Goal: Task Accomplishment & Management: Manage account settings

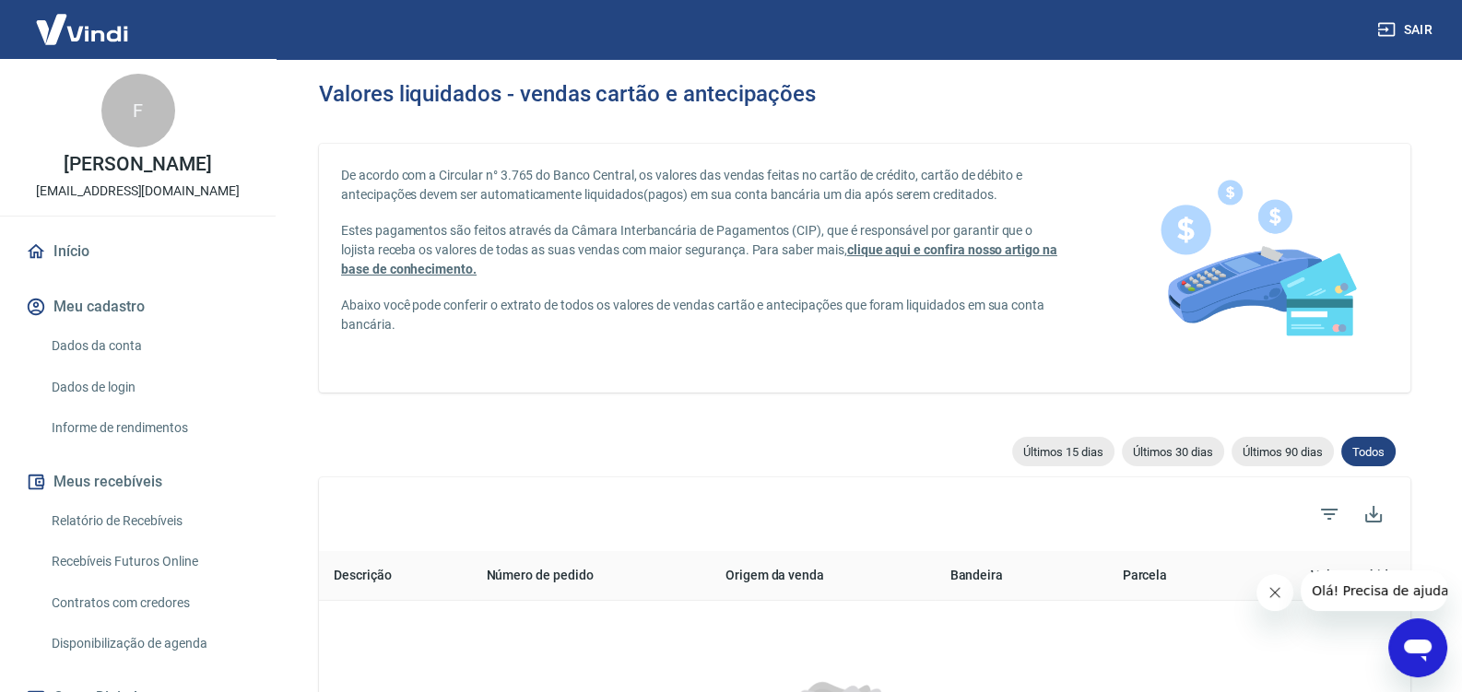
drag, startPoint x: 124, startPoint y: 542, endPoint x: 135, endPoint y: 543, distance: 11.1
click at [126, 540] on link "Relatório de Recebíveis" at bounding box center [148, 521] width 209 height 38
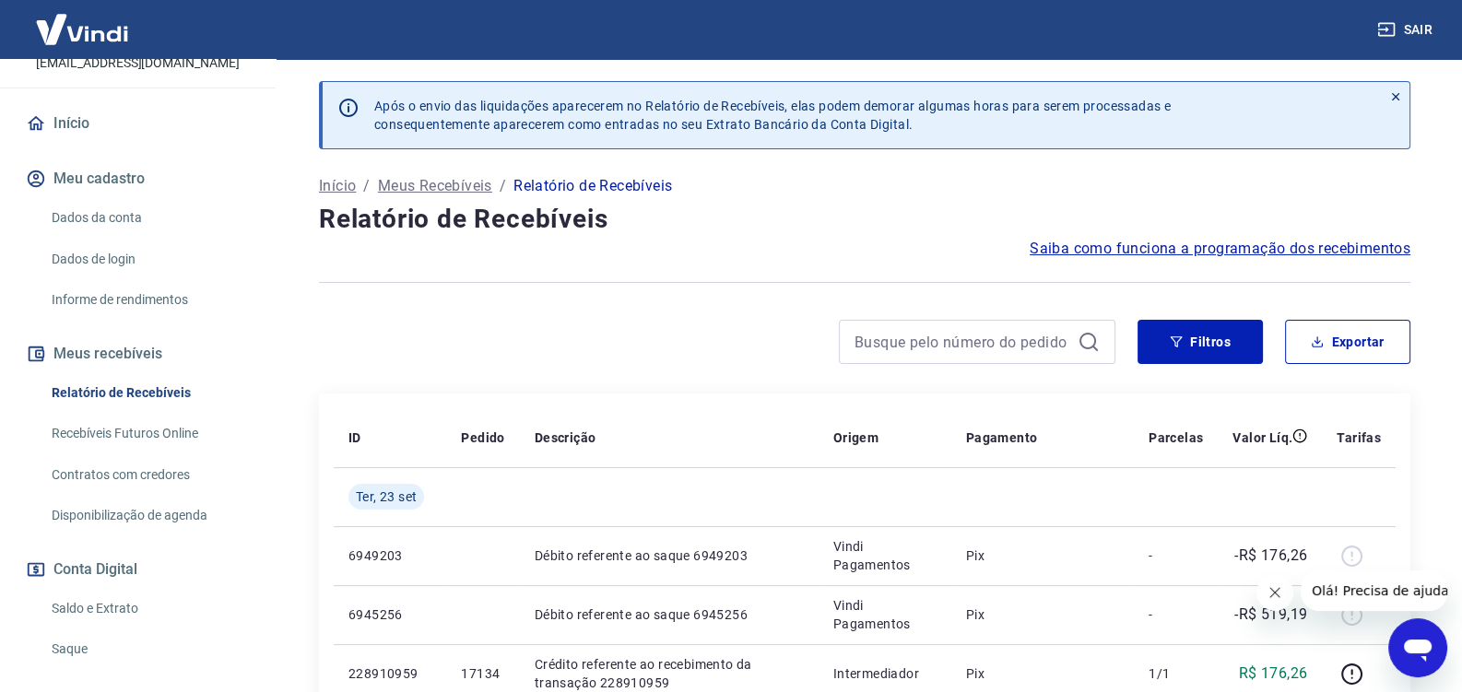
scroll to position [194, 0]
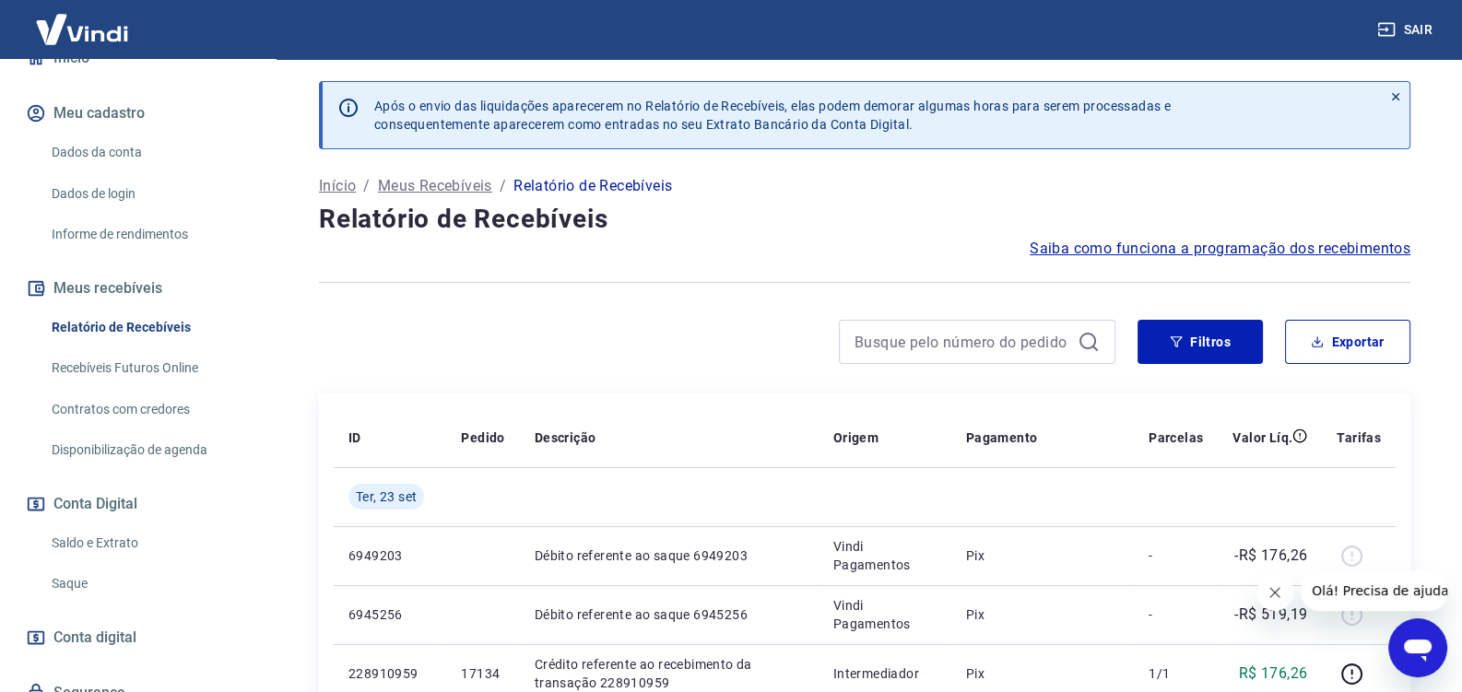
click at [146, 562] on link "Saldo e Extrato" at bounding box center [148, 544] width 209 height 38
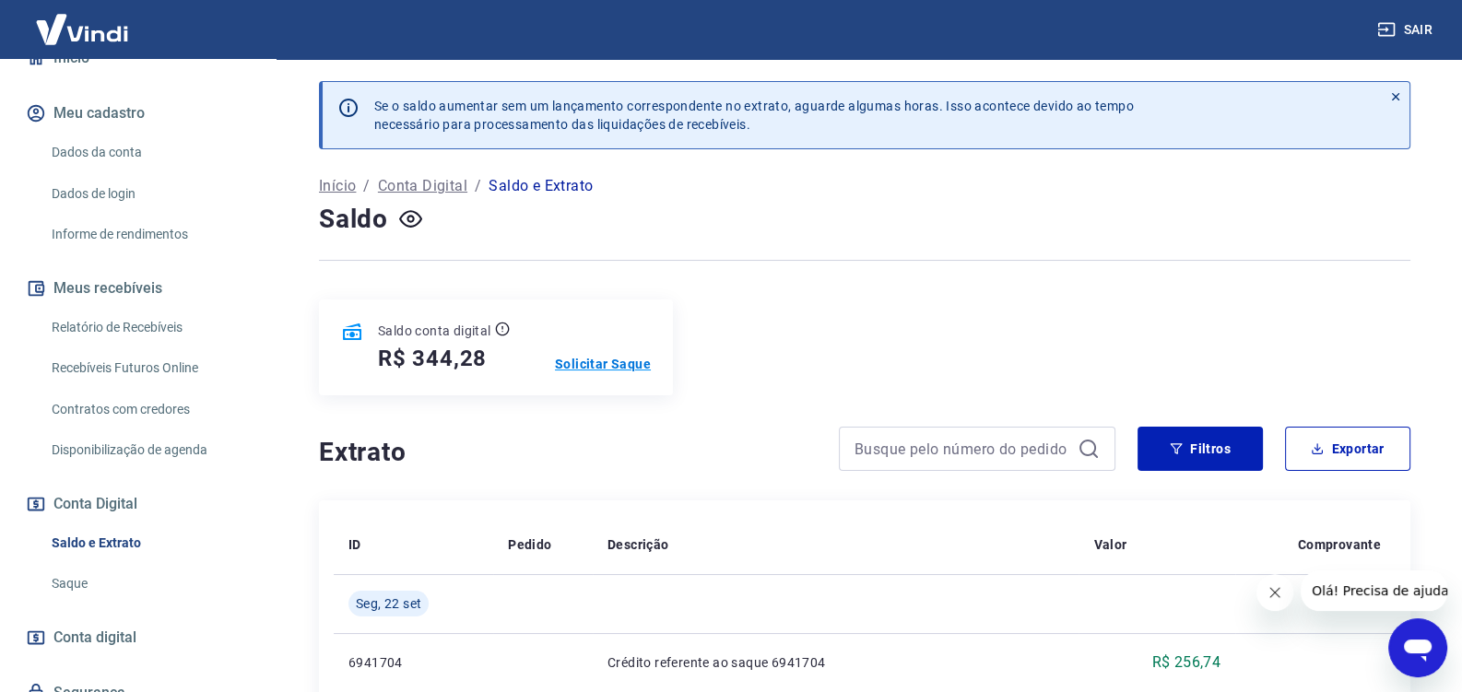
click at [594, 355] on p "Solicitar Saque" at bounding box center [603, 364] width 96 height 18
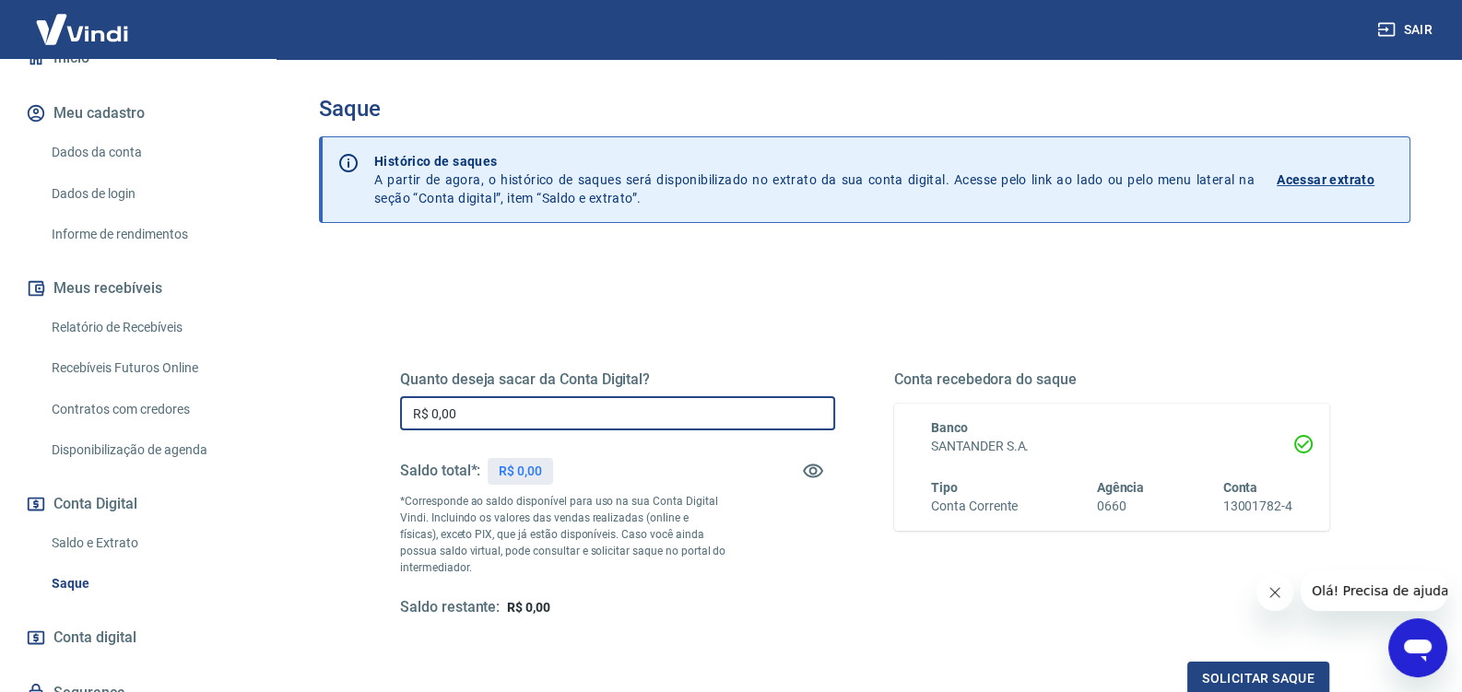
drag, startPoint x: 536, startPoint y: 410, endPoint x: 192, endPoint y: 428, distance: 344.3
click at [400, 428] on input "R$ 0,00" at bounding box center [617, 413] width 435 height 34
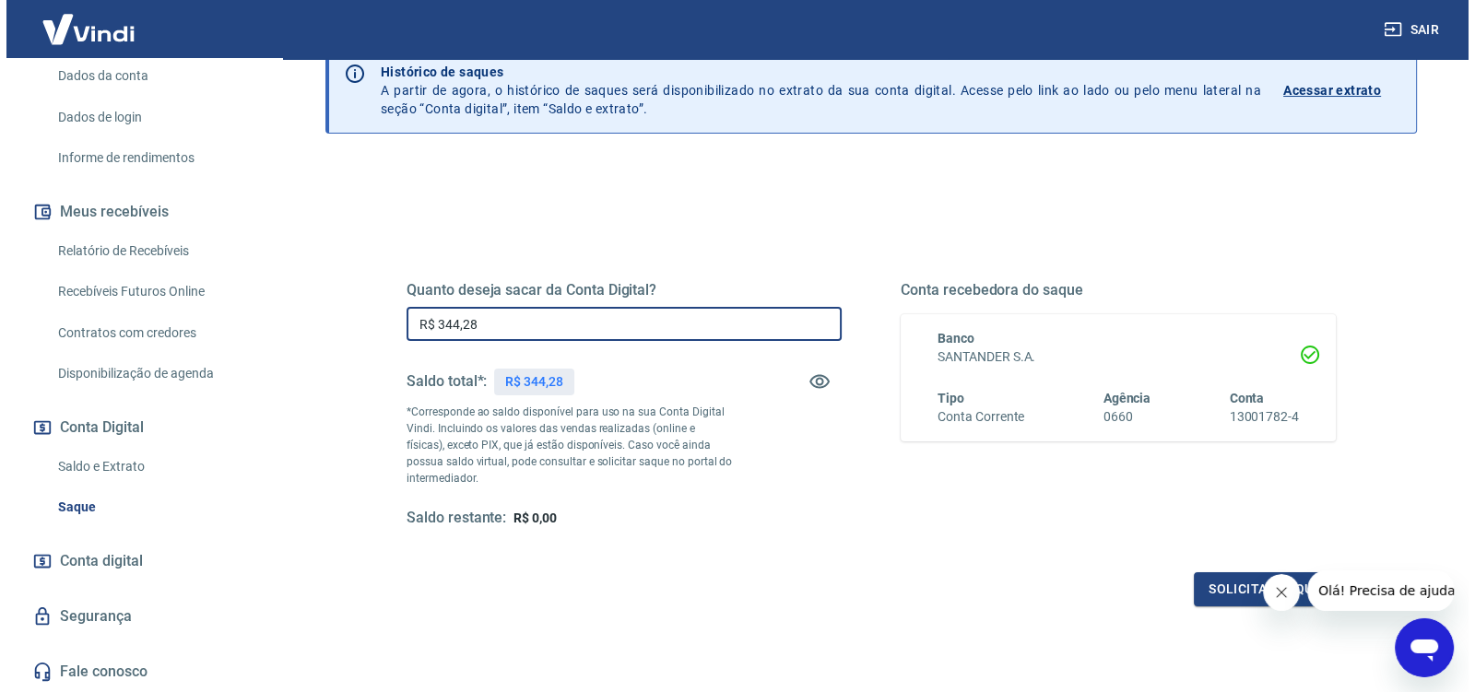
scroll to position [194, 0]
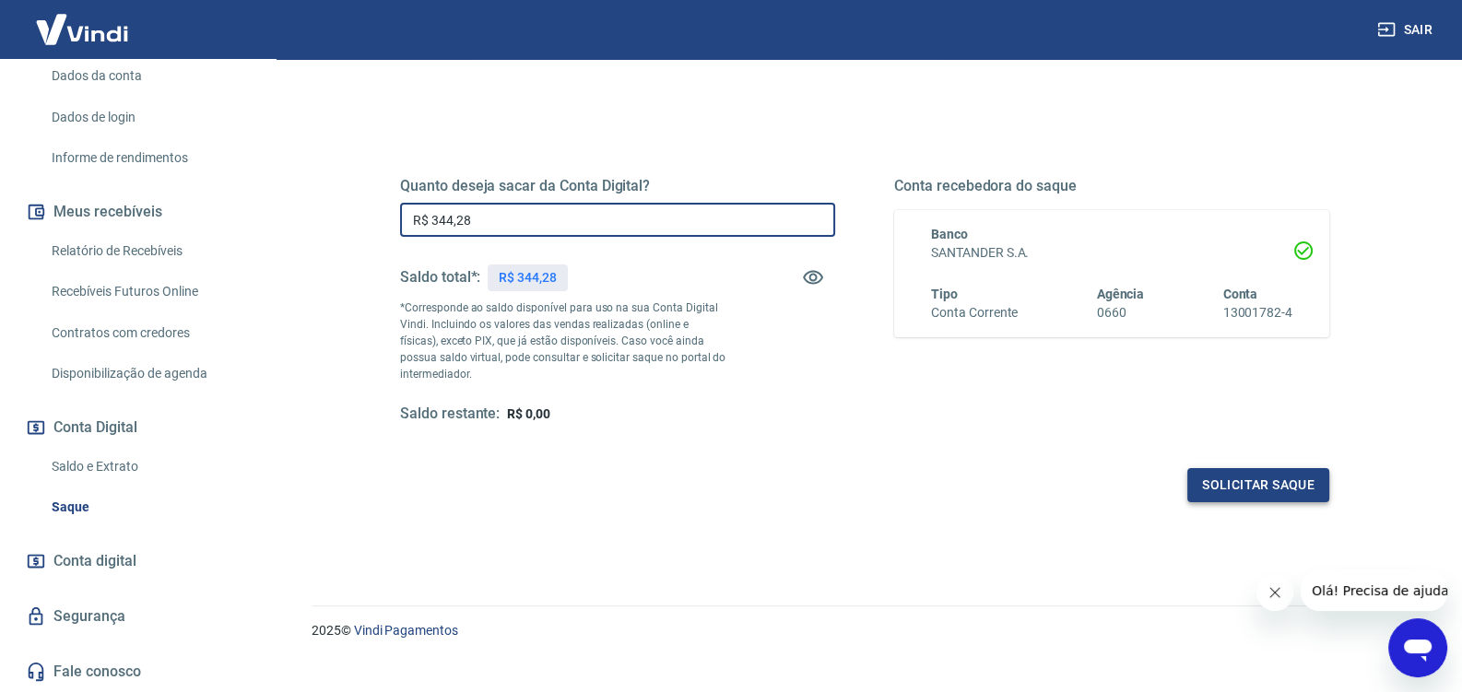
type input "R$ 344,28"
click at [1252, 485] on button "Solicitar saque" at bounding box center [1258, 485] width 142 height 34
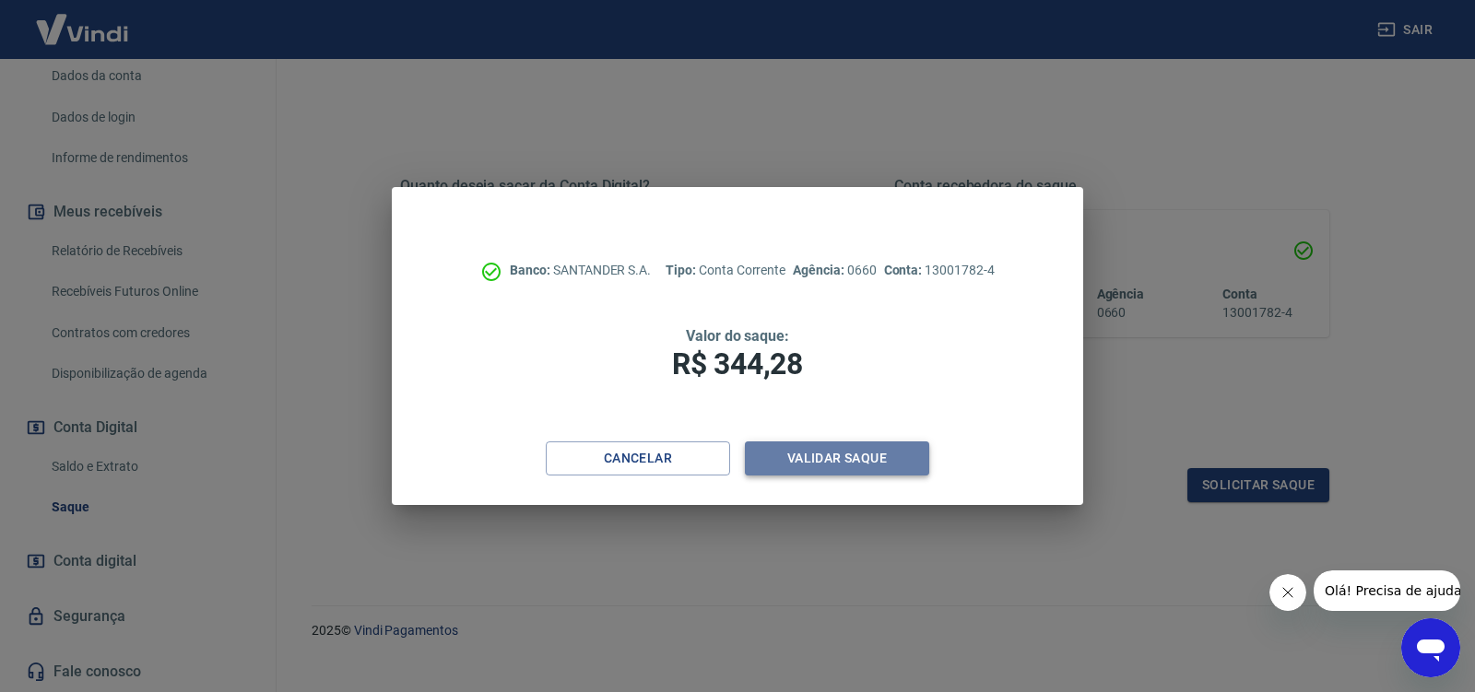
click at [796, 465] on button "Validar saque" at bounding box center [837, 459] width 184 height 34
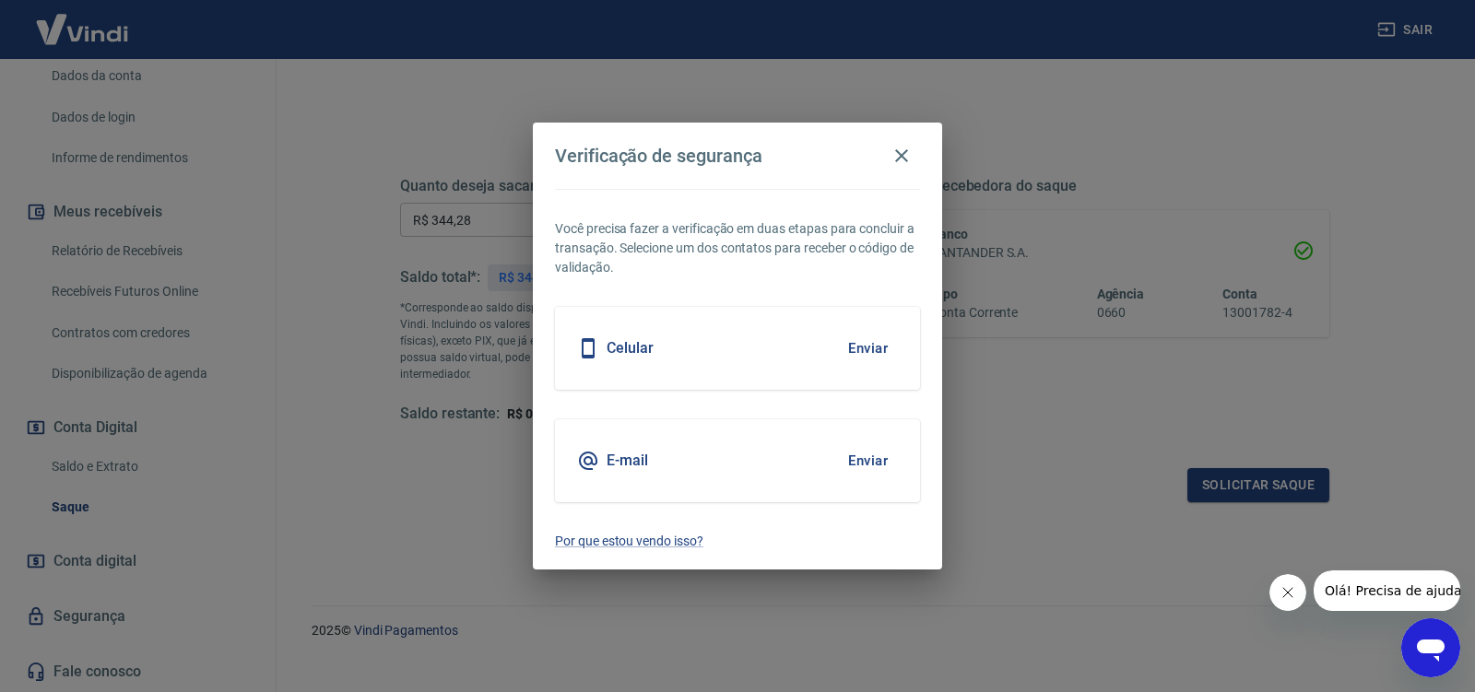
click at [883, 466] on button "Enviar" at bounding box center [868, 461] width 60 height 39
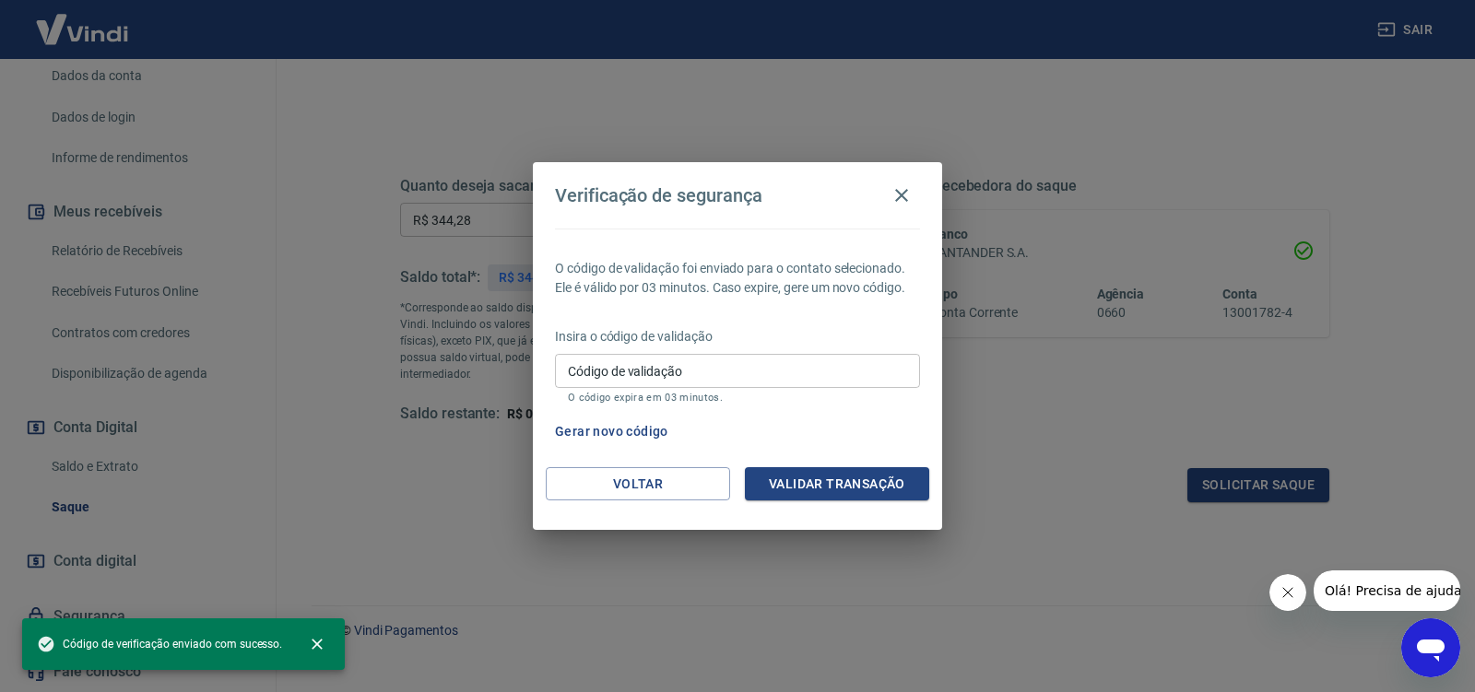
click at [749, 382] on input "Código de validação" at bounding box center [737, 371] width 365 height 34
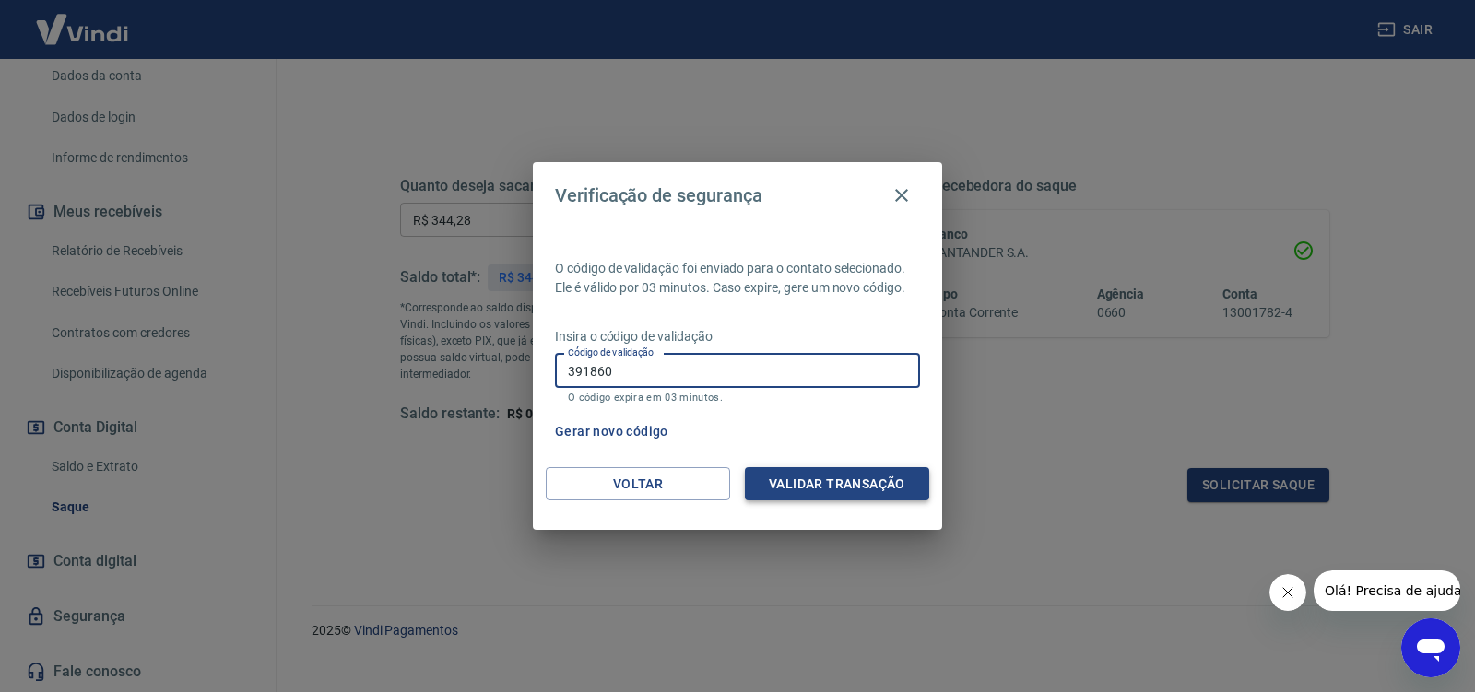
type input "391860"
click at [819, 479] on button "Validar transação" at bounding box center [837, 484] width 184 height 34
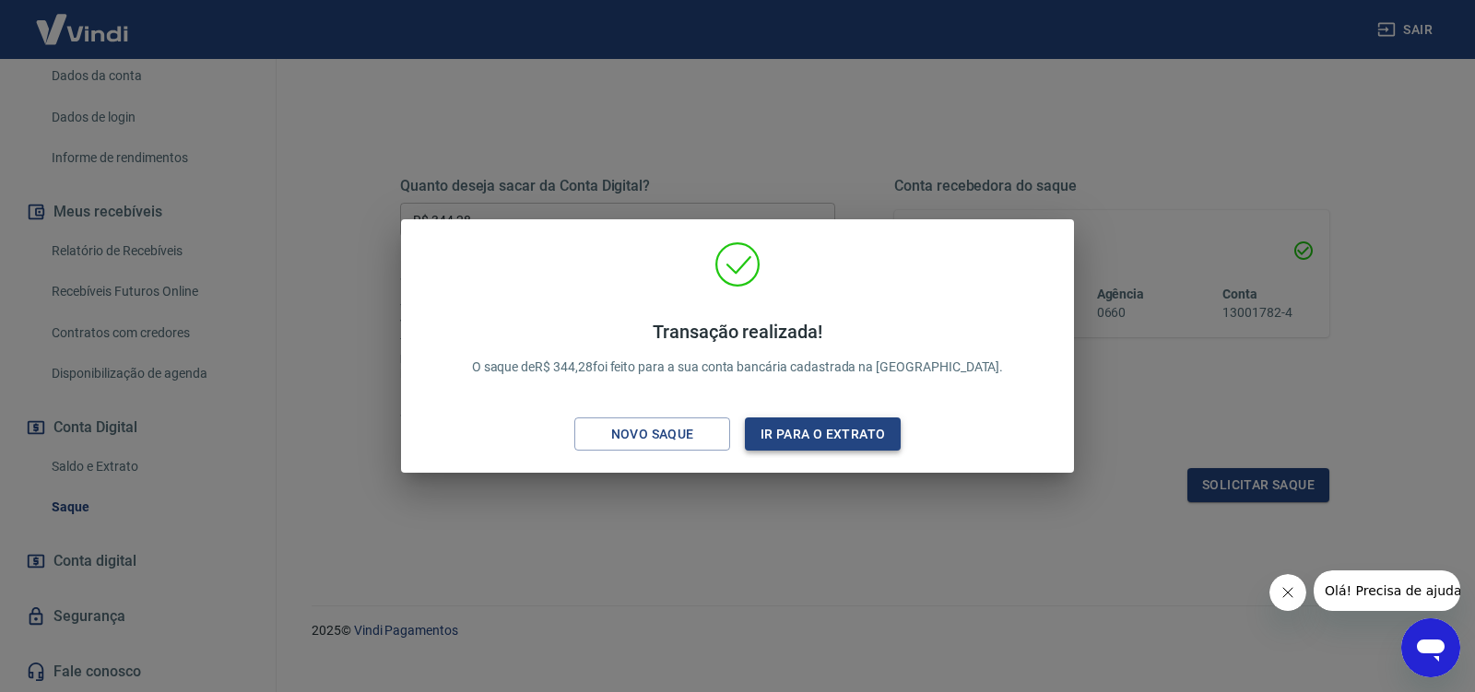
click at [791, 433] on button "Ir para o extrato" at bounding box center [823, 435] width 156 height 34
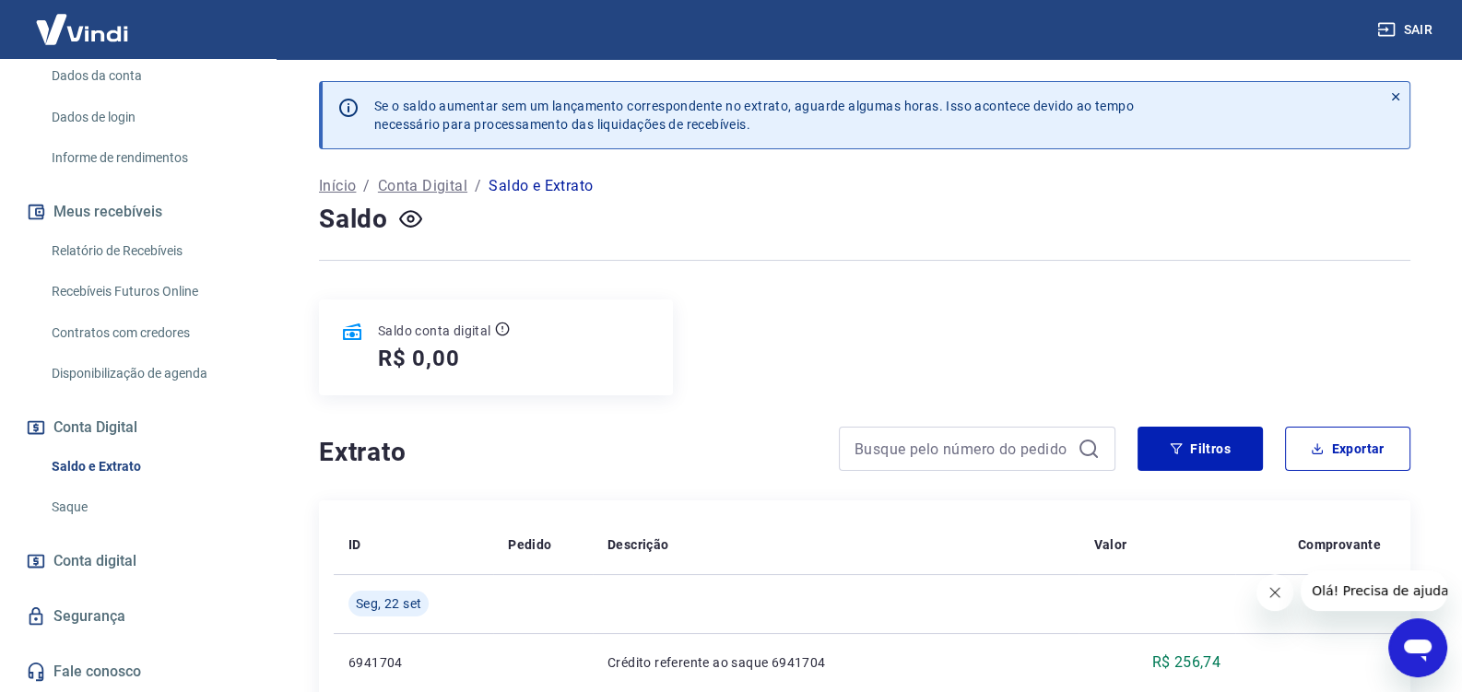
click at [75, 470] on link "Saldo e Extrato" at bounding box center [148, 467] width 209 height 38
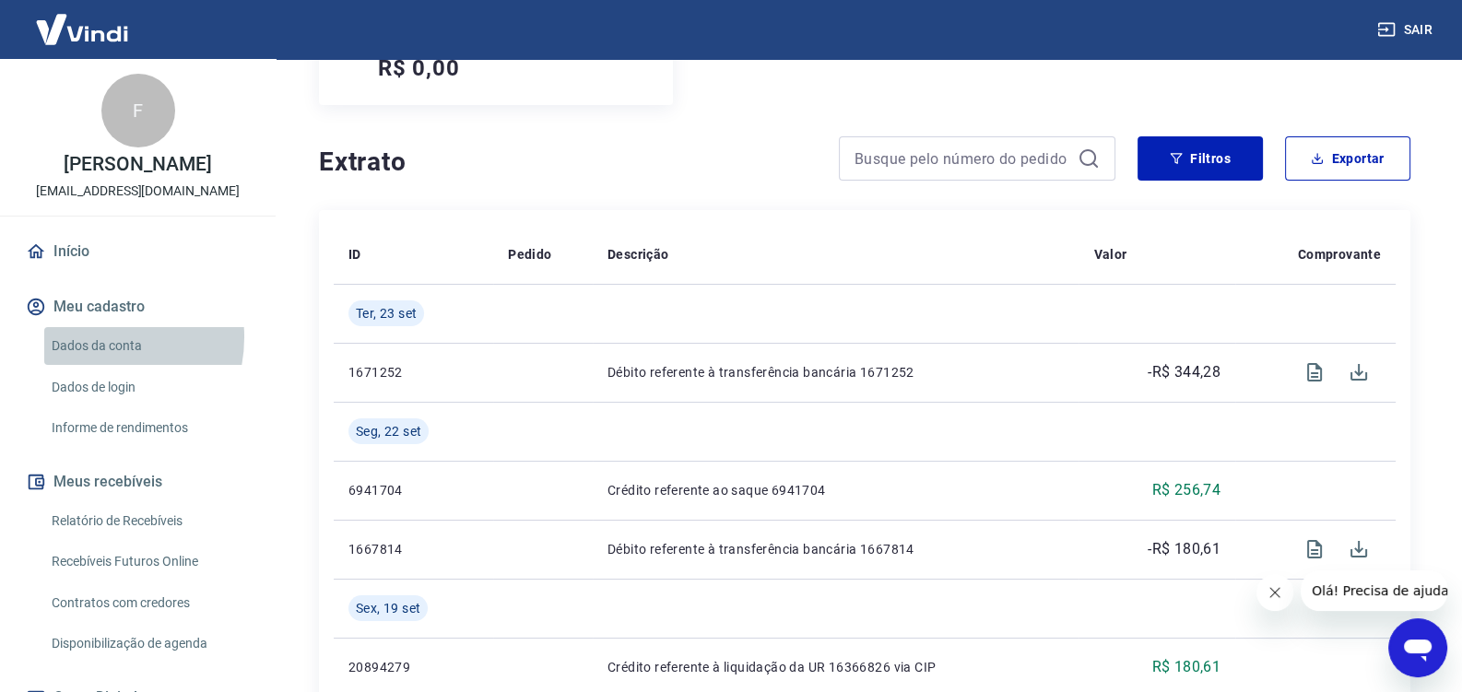
click at [90, 358] on link "Dados da conta" at bounding box center [148, 346] width 209 height 38
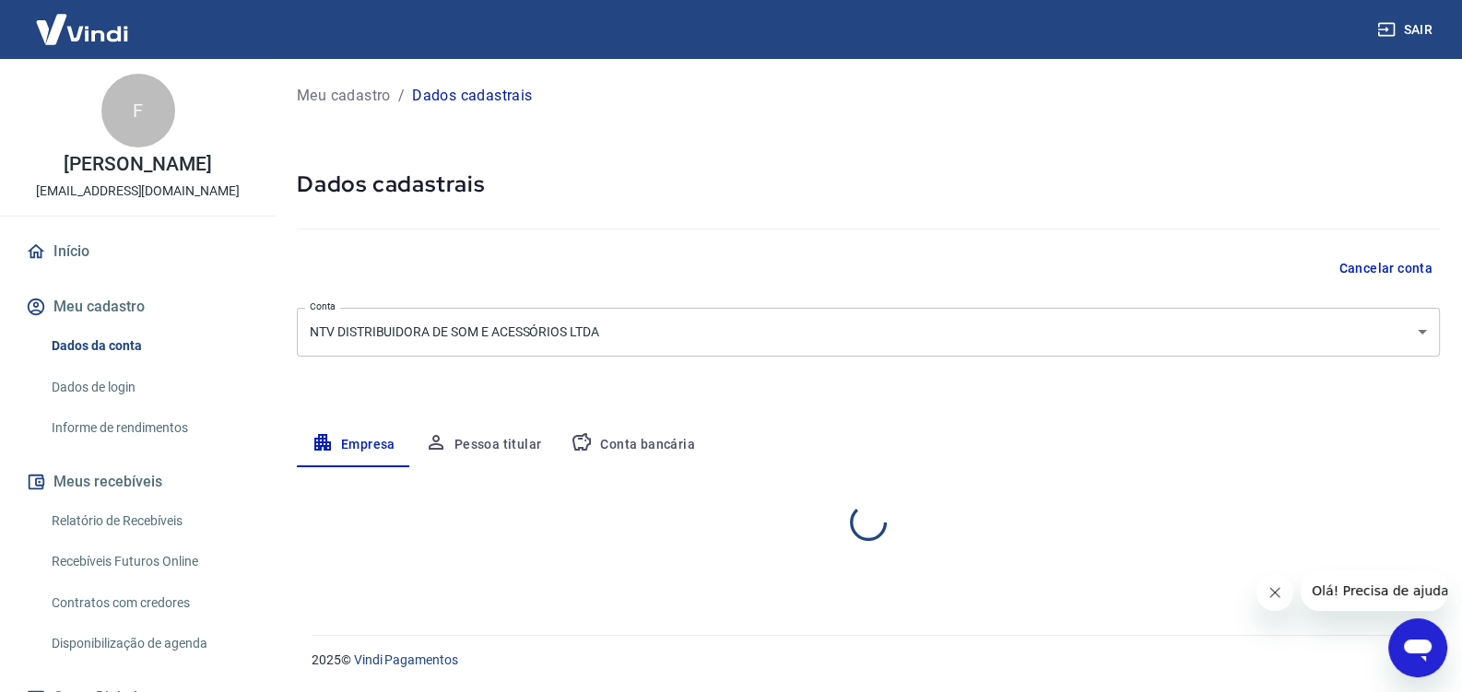
select select "SP"
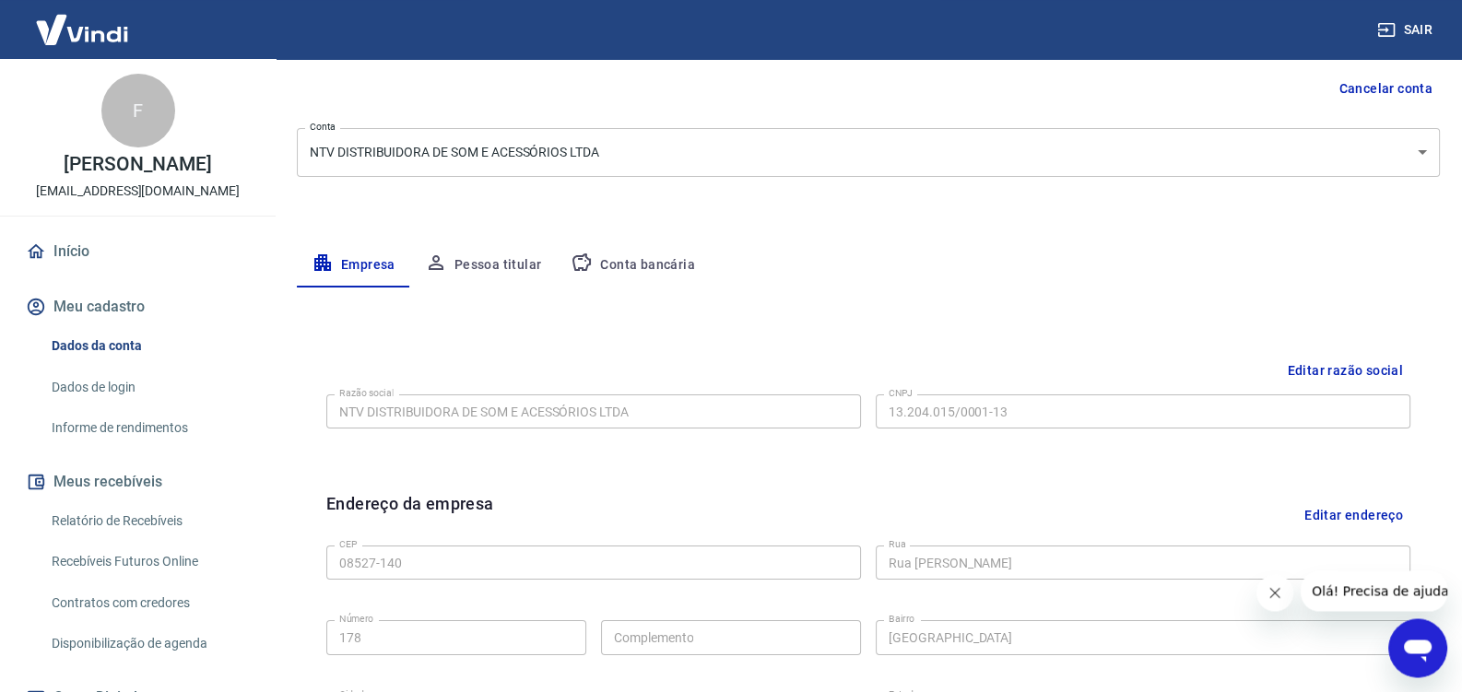
scroll to position [387, 0]
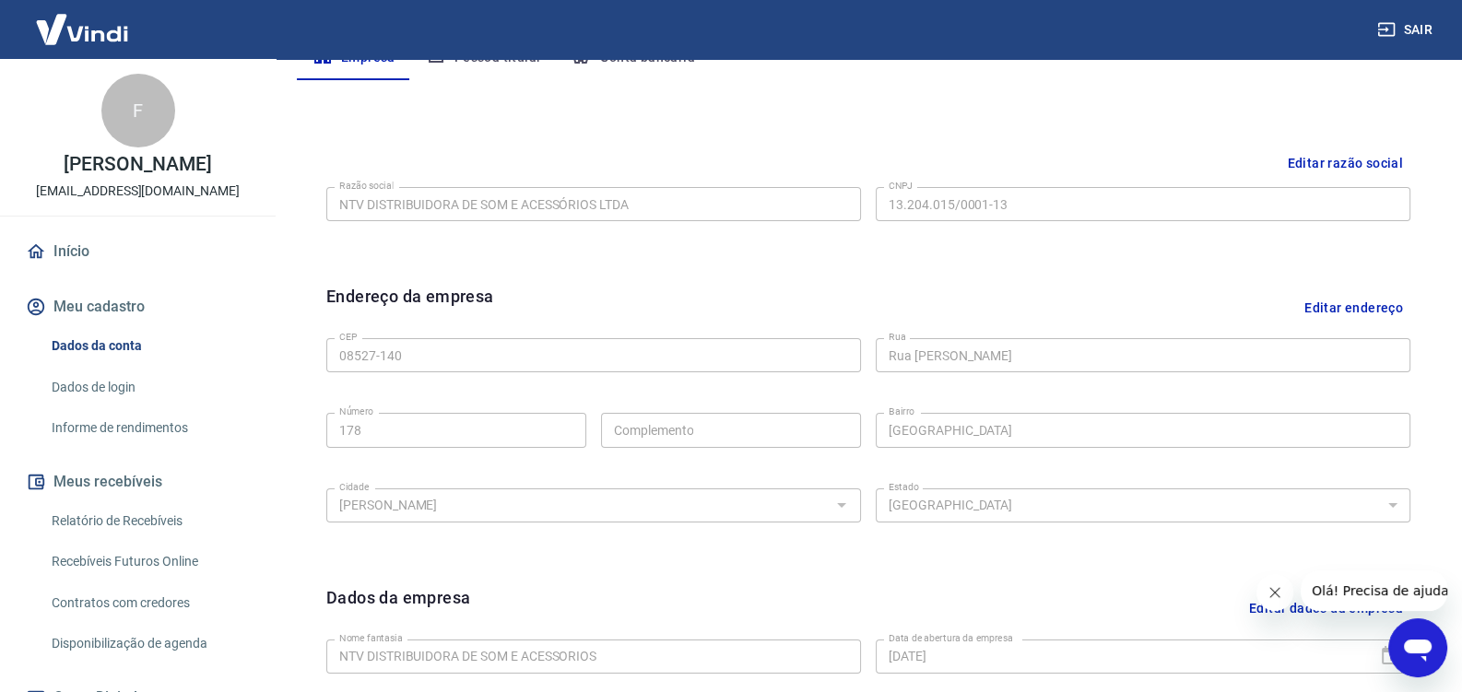
click at [116, 525] on link "Relatório de Recebíveis" at bounding box center [148, 521] width 209 height 38
